Goal: Navigation & Orientation: Find specific page/section

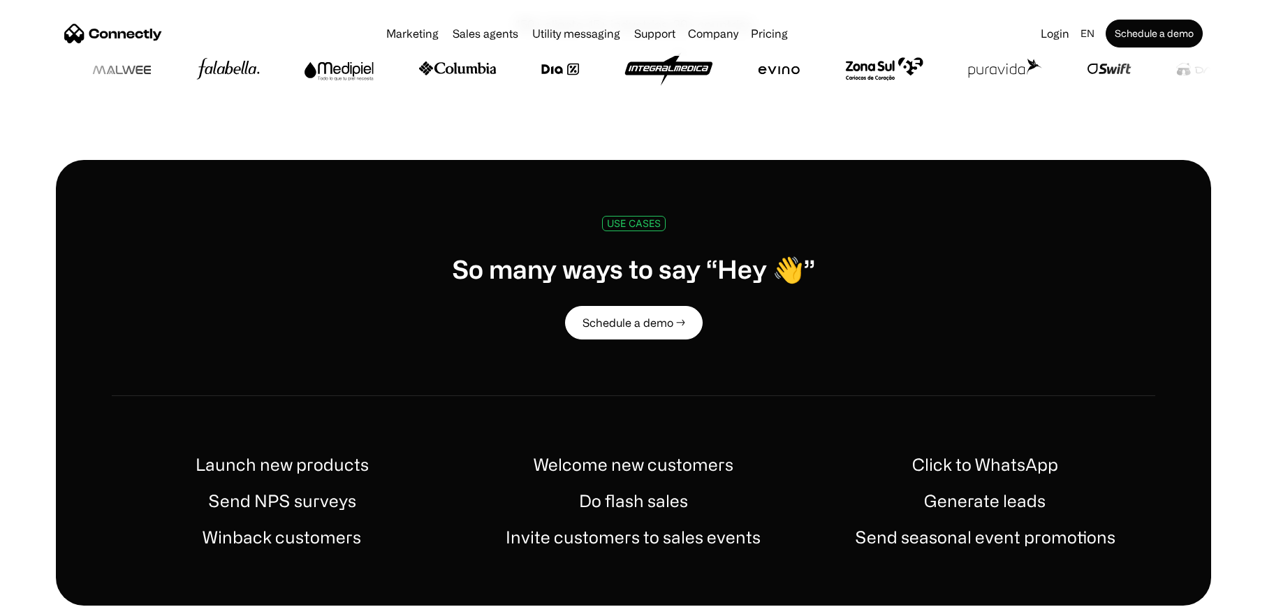
scroll to position [538, 0]
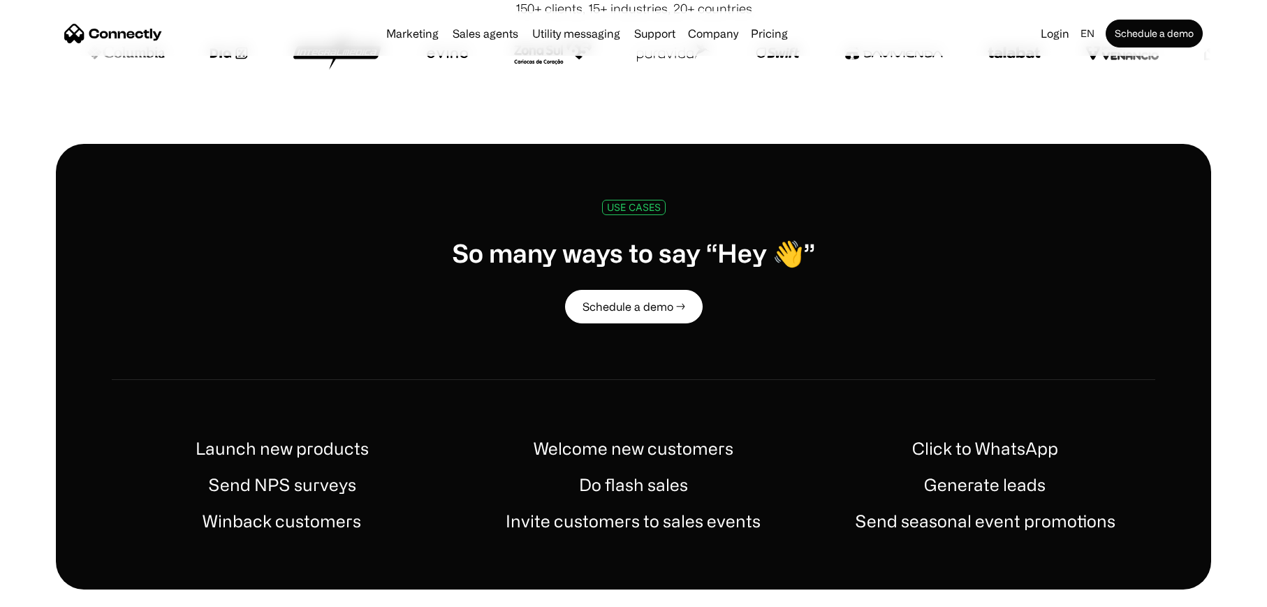
click at [991, 456] on h1 "Click to WhatsApp" at bounding box center [985, 448] width 146 height 25
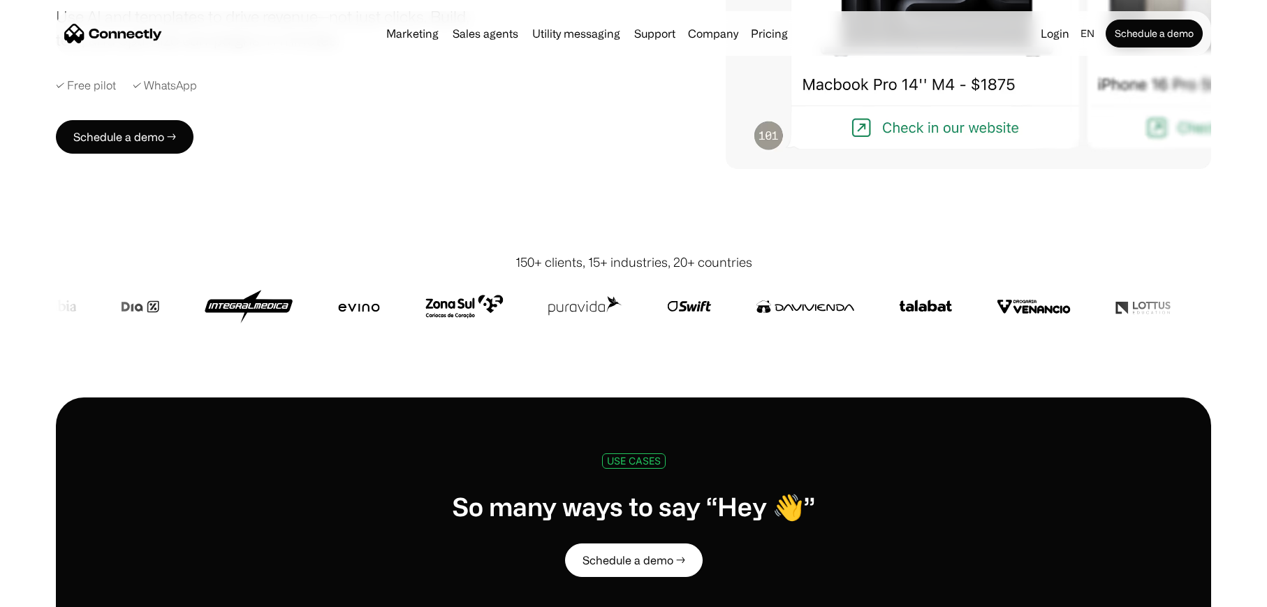
scroll to position [0, 0]
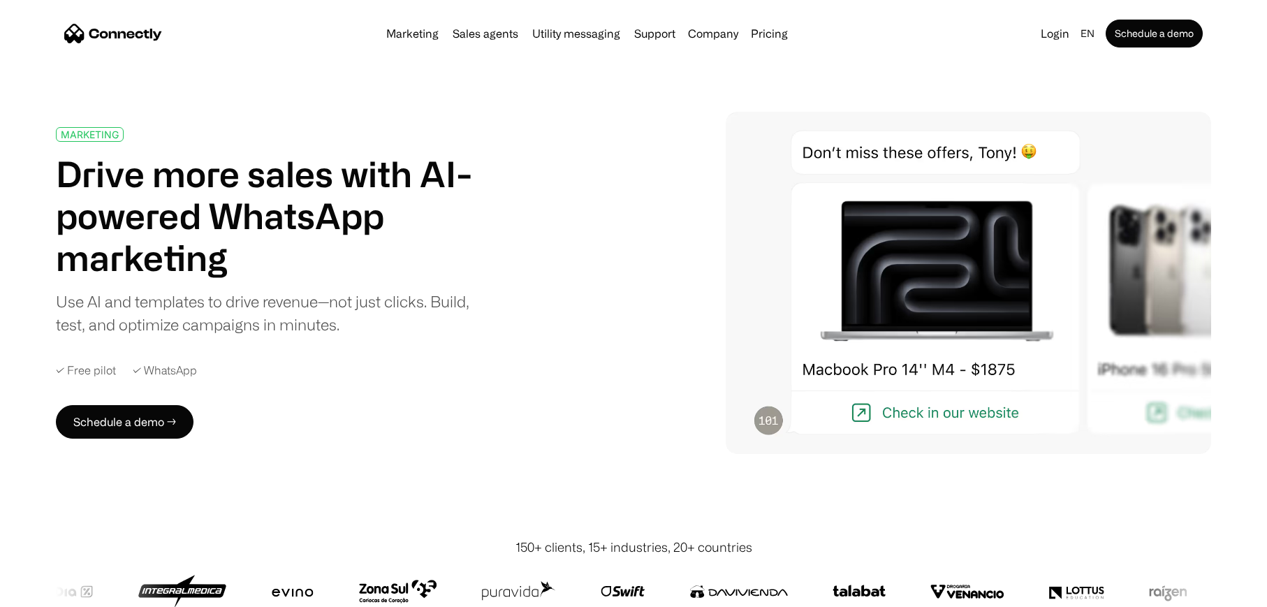
click at [161, 368] on div "✓ WhatsApp" at bounding box center [165, 370] width 64 height 13
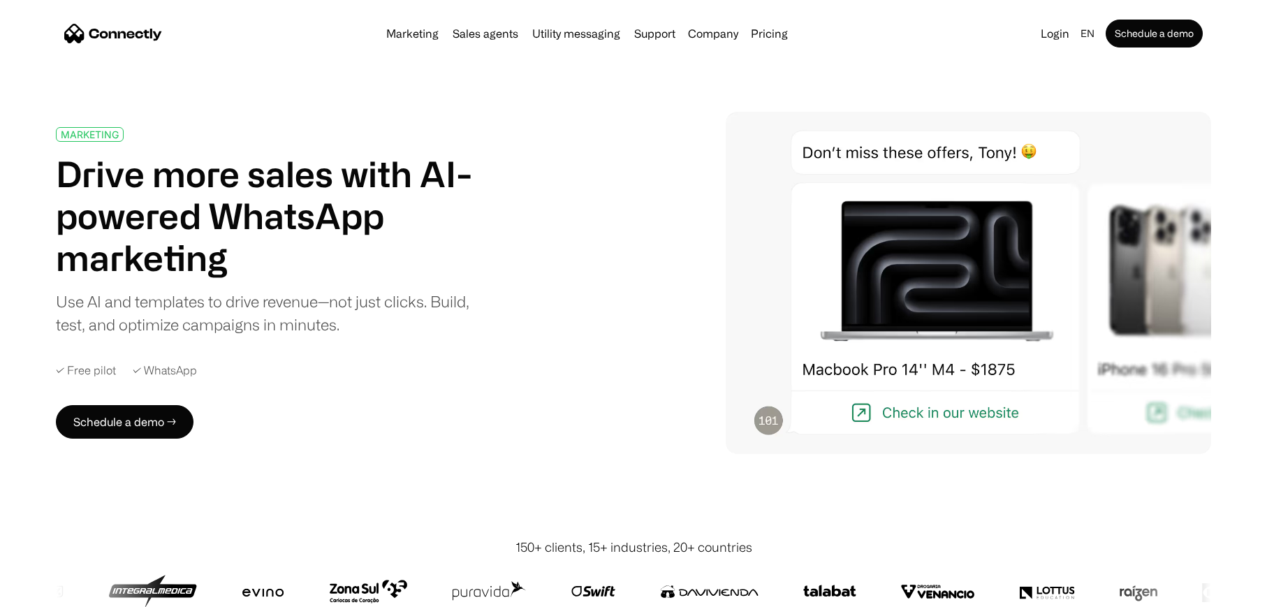
click at [101, 367] on div "✓ Free pilot" at bounding box center [86, 370] width 60 height 13
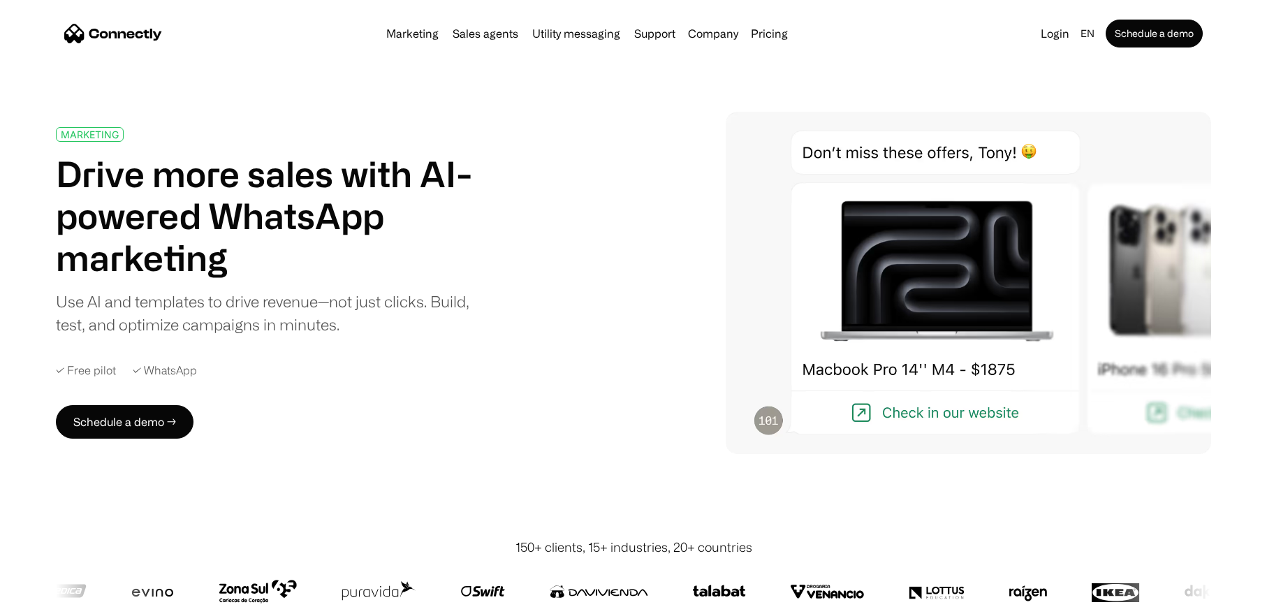
click at [418, 44] on nav "Marketing Sales agents Utility messaging Support Company About us Careers Conta…" at bounding box center [633, 34] width 1138 height 28
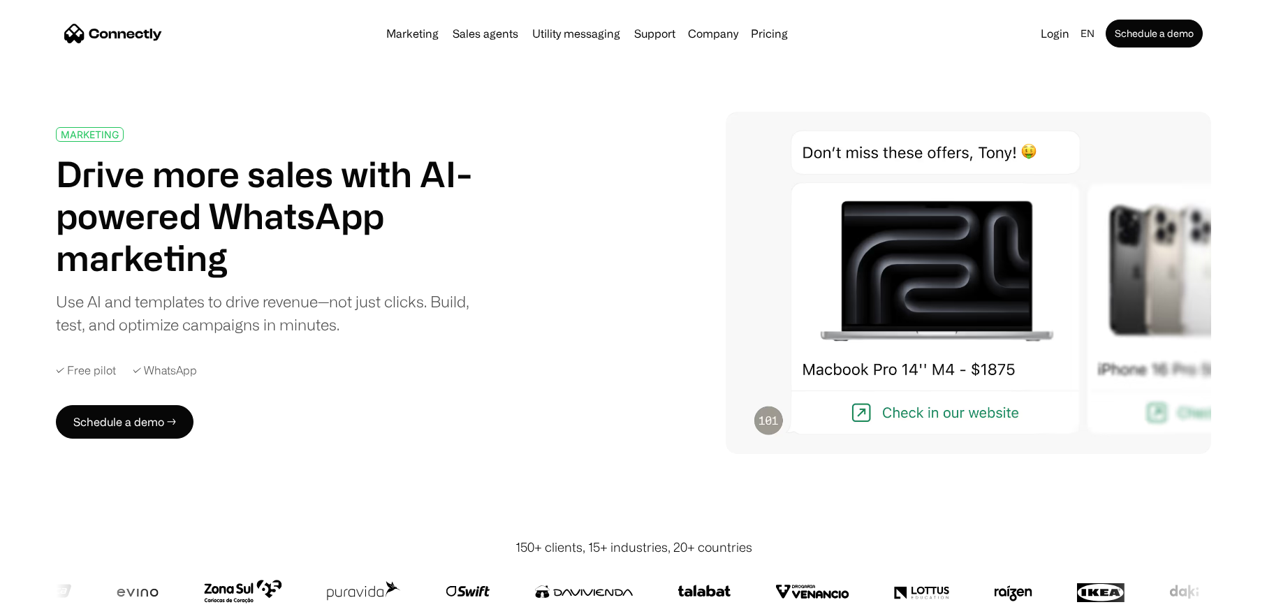
click at [418, 38] on link "Marketing" at bounding box center [413, 33] width 64 height 11
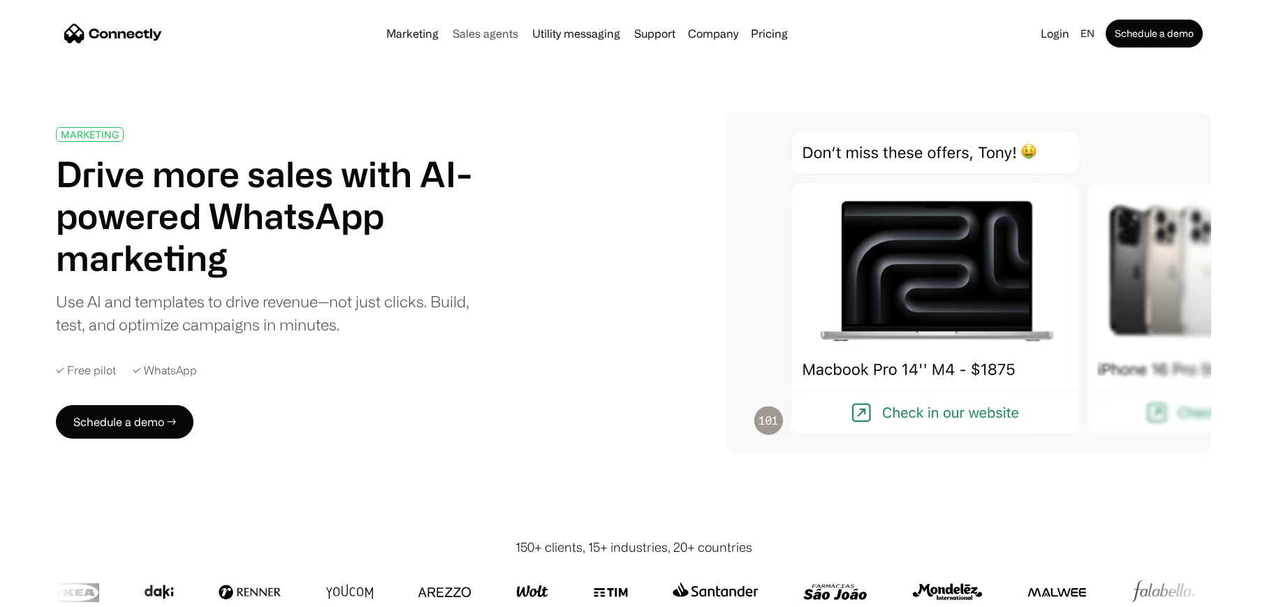
click at [470, 28] on link "Sales agents" at bounding box center [485, 33] width 77 height 11
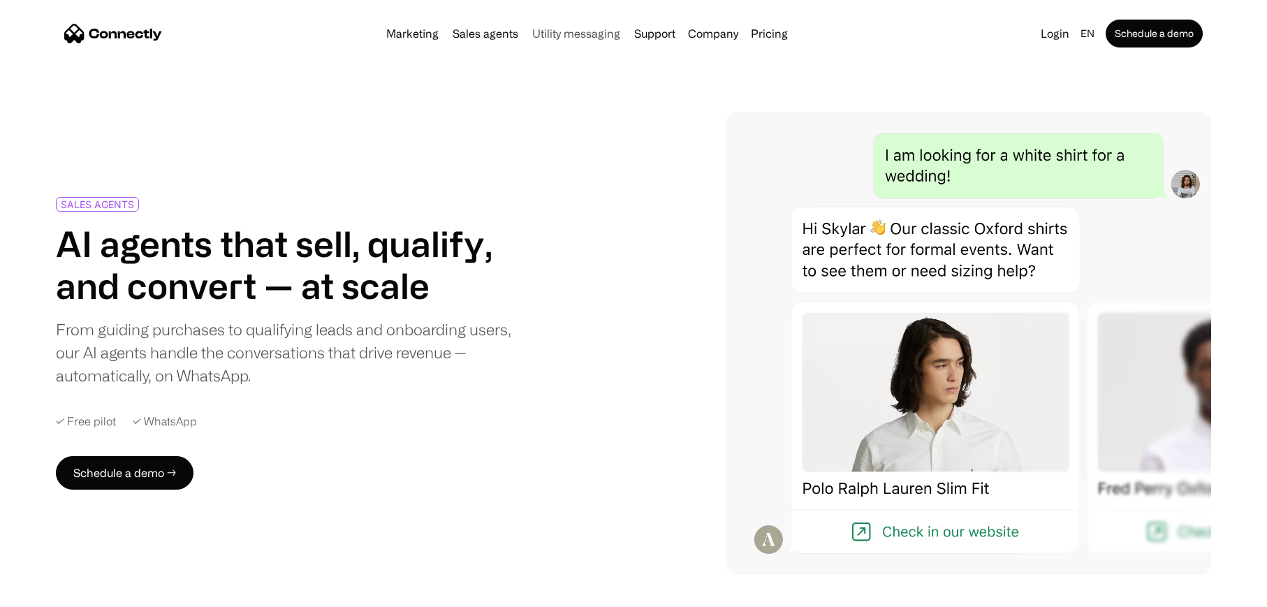
click at [557, 34] on link "Utility messaging" at bounding box center [575, 33] width 99 height 11
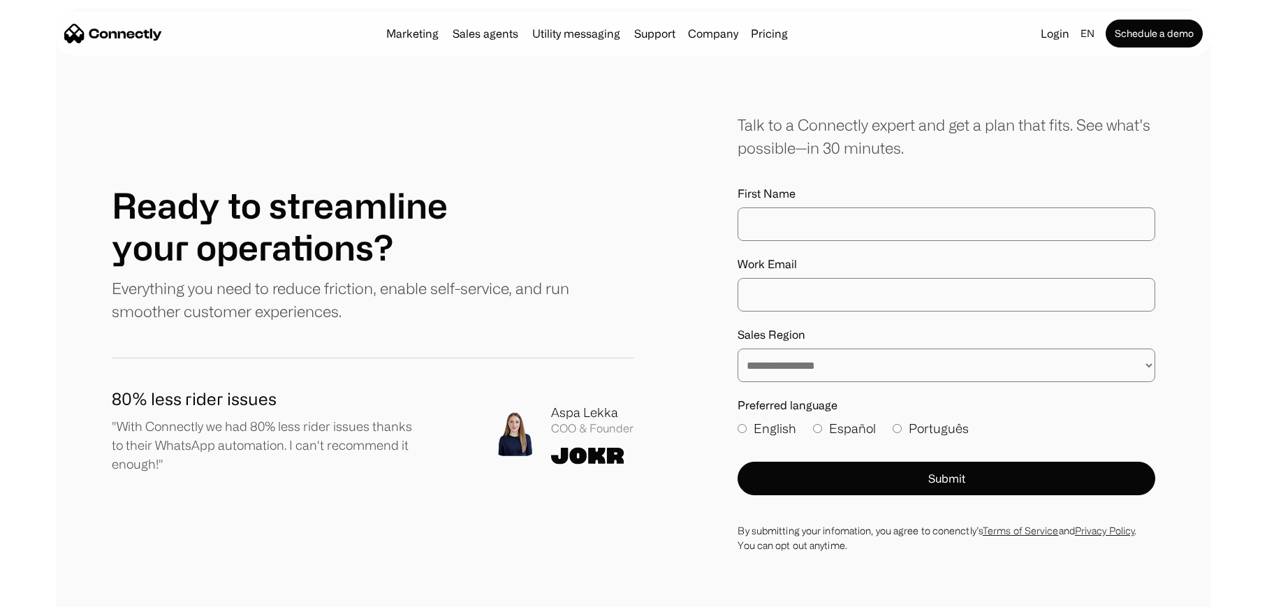
scroll to position [3229, 0]
